Goal: Use online tool/utility: Utilize a website feature to perform a specific function

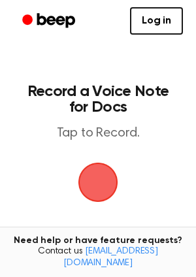
click at [100, 167] on span "button" at bounding box center [98, 183] width 40 height 40
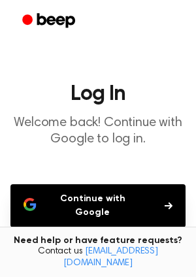
click at [124, 206] on button "Continue with Google" at bounding box center [97, 205] width 175 height 43
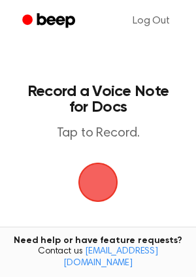
click at [92, 190] on span "button" at bounding box center [98, 182] width 37 height 37
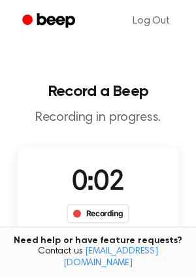
click at [101, 217] on div "Recording" at bounding box center [98, 214] width 63 height 20
click at [99, 214] on div "Recording" at bounding box center [98, 214] width 63 height 20
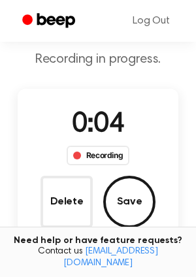
scroll to position [67, 0]
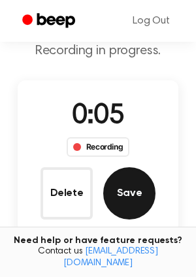
click at [137, 187] on button "Save" at bounding box center [129, 193] width 52 height 52
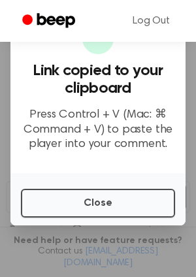
scroll to position [127, 0]
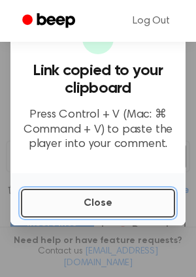
click at [137, 205] on button "Close" at bounding box center [98, 203] width 154 height 29
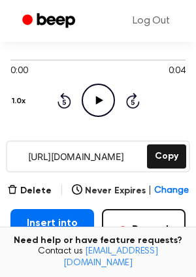
click at [102, 105] on icon "Play Audio" at bounding box center [98, 100] width 33 height 33
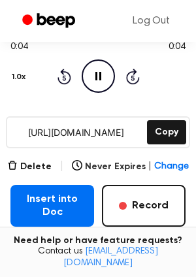
scroll to position [151, 0]
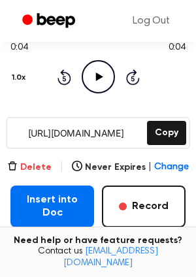
click at [52, 165] on button "Delete" at bounding box center [29, 168] width 44 height 14
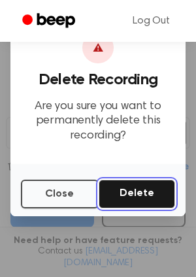
click at [124, 190] on button "Delete" at bounding box center [137, 194] width 76 height 29
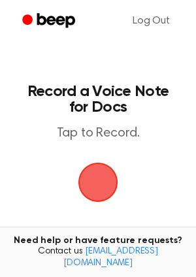
click at [103, 178] on span "button" at bounding box center [98, 182] width 42 height 42
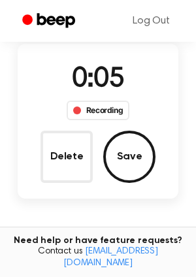
click at [65, 151] on button "Delete" at bounding box center [67, 157] width 52 height 52
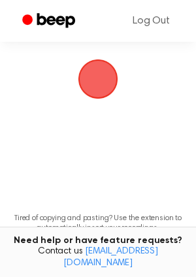
scroll to position [45, 0]
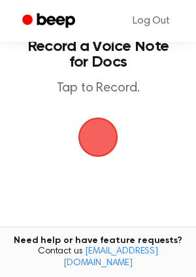
click at [95, 141] on span "button" at bounding box center [98, 137] width 42 height 42
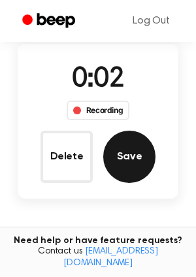
click at [135, 159] on button "Save" at bounding box center [129, 157] width 52 height 52
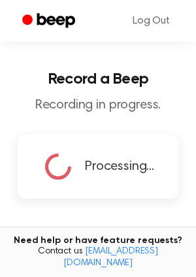
scroll to position [139, 0]
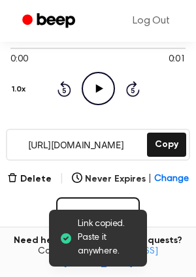
click at [99, 103] on icon "Play Audio" at bounding box center [98, 88] width 33 height 33
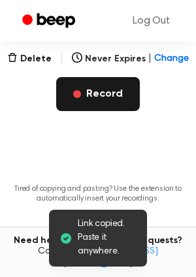
scroll to position [311, 0]
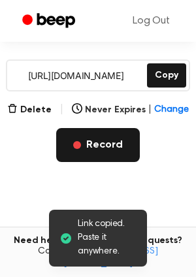
scroll to position [206, 0]
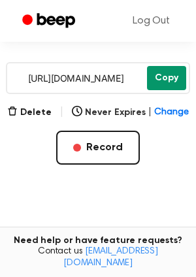
click at [167, 72] on button "Copy" at bounding box center [166, 78] width 39 height 24
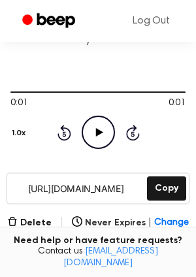
scroll to position [96, 0]
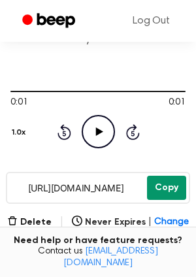
click at [165, 188] on button "Copy" at bounding box center [166, 188] width 39 height 24
